Goal: Information Seeking & Learning: Check status

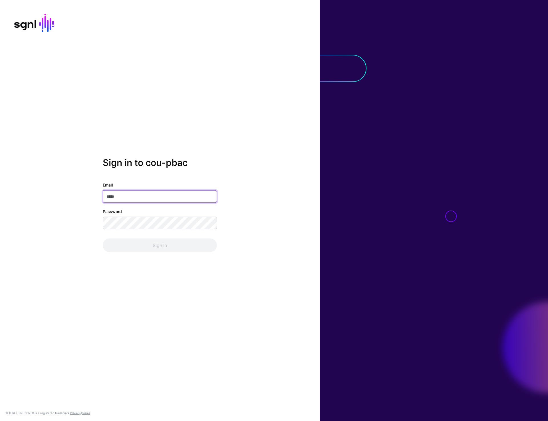
type input "**********"
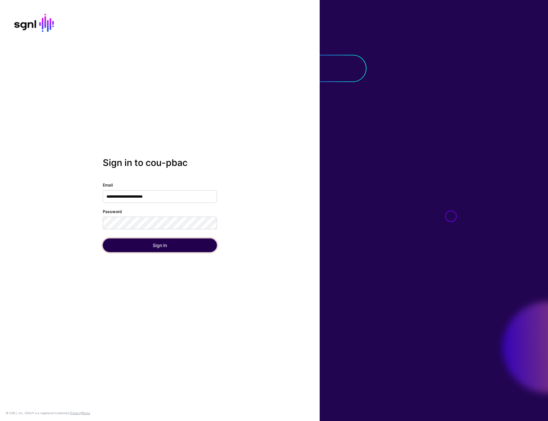
click at [144, 248] on button "Sign In" at bounding box center [160, 245] width 114 height 14
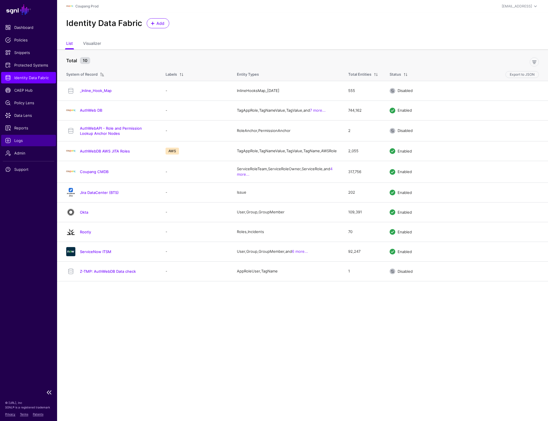
click at [19, 144] on link "Logs" at bounding box center [28, 140] width 55 height 11
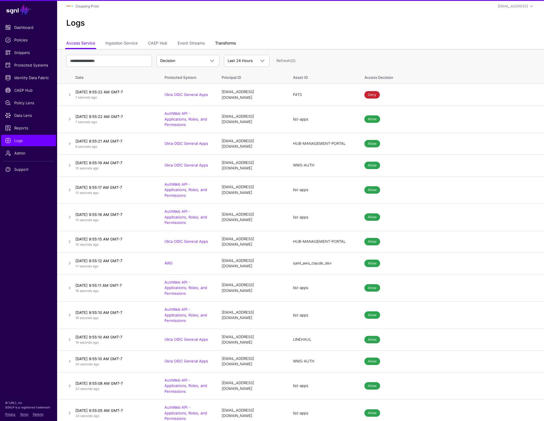
click at [221, 41] on link "Transforms" at bounding box center [225, 43] width 21 height 11
click at [366, 53] on div "Decision Decision Match Last 24 Hours Last 24 Hours Last 7 Days Last 30 Days La…" at bounding box center [300, 61] width 469 height 17
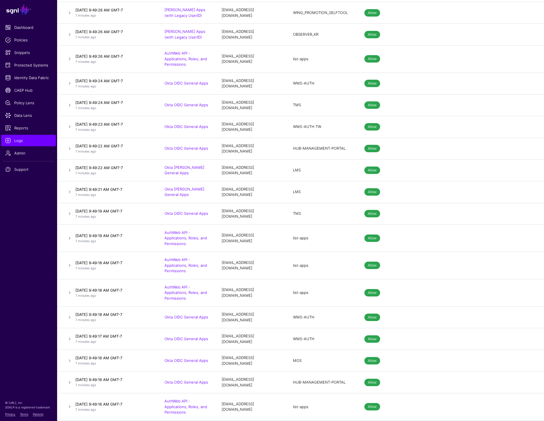
scroll to position [25912, 0]
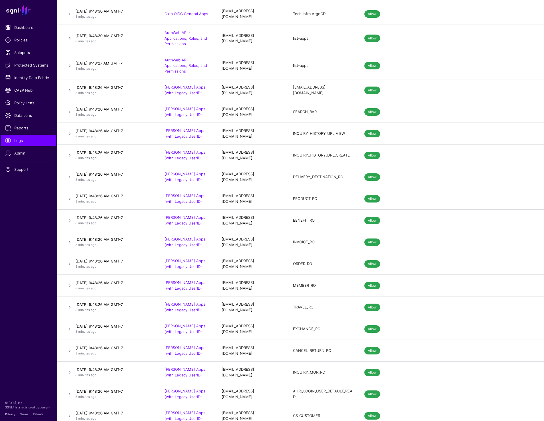
drag, startPoint x: 292, startPoint y: 209, endPoint x: 318, endPoint y: 209, distance: 25.7
drag, startPoint x: 222, startPoint y: 211, endPoint x: 263, endPoint y: 211, distance: 41.1
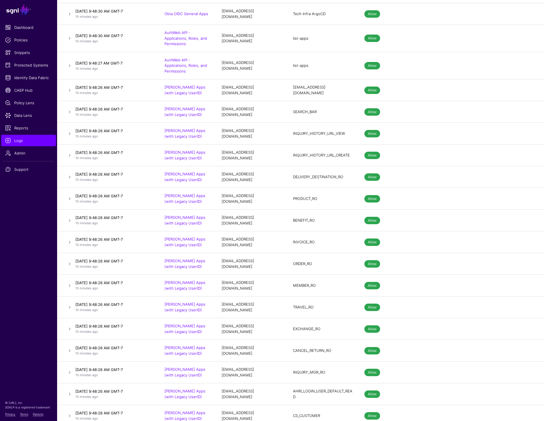
scroll to position [25500, 0]
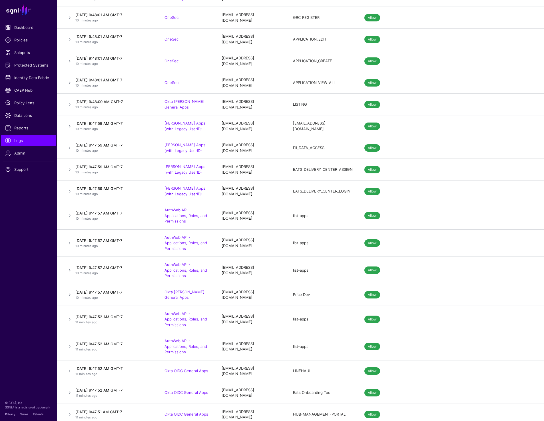
drag, startPoint x: 254, startPoint y: 211, endPoint x: 269, endPoint y: 210, distance: 14.6
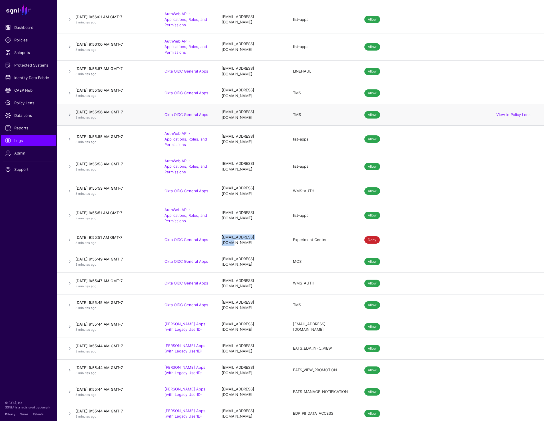
click at [297, 112] on div "TMS" at bounding box center [323, 115] width 60 height 6
copy div "TMS"
click at [222, 109] on div "[EMAIL_ADDRESS][DOMAIN_NAME]" at bounding box center [252, 114] width 60 height 11
drag, startPoint x: 222, startPoint y: 85, endPoint x: 270, endPoint y: 87, distance: 47.4
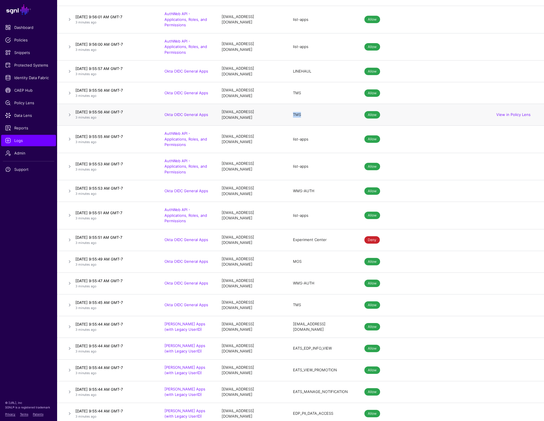
click at [270, 109] on div "[EMAIL_ADDRESS][DOMAIN_NAME]" at bounding box center [252, 114] width 60 height 11
copy div "TMS"
